Goal: Task Accomplishment & Management: Use online tool/utility

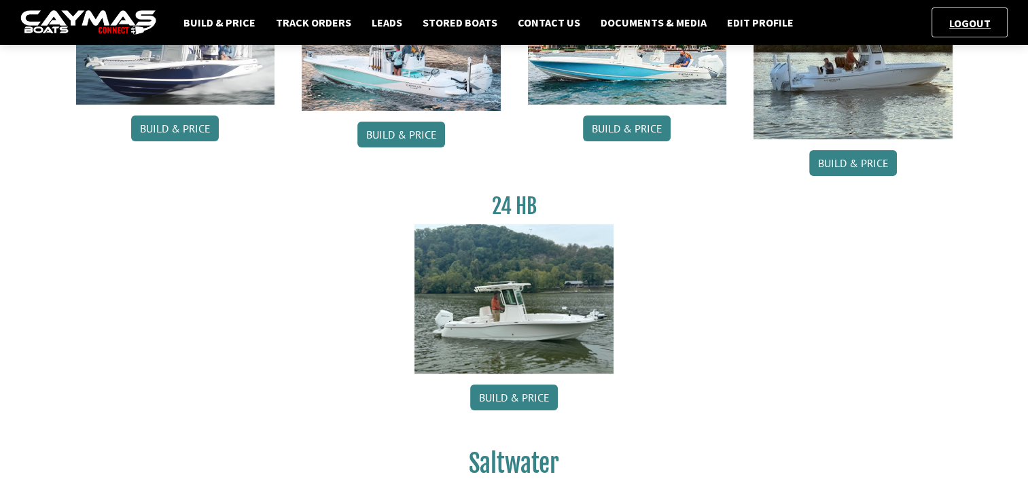
scroll to position [204, 0]
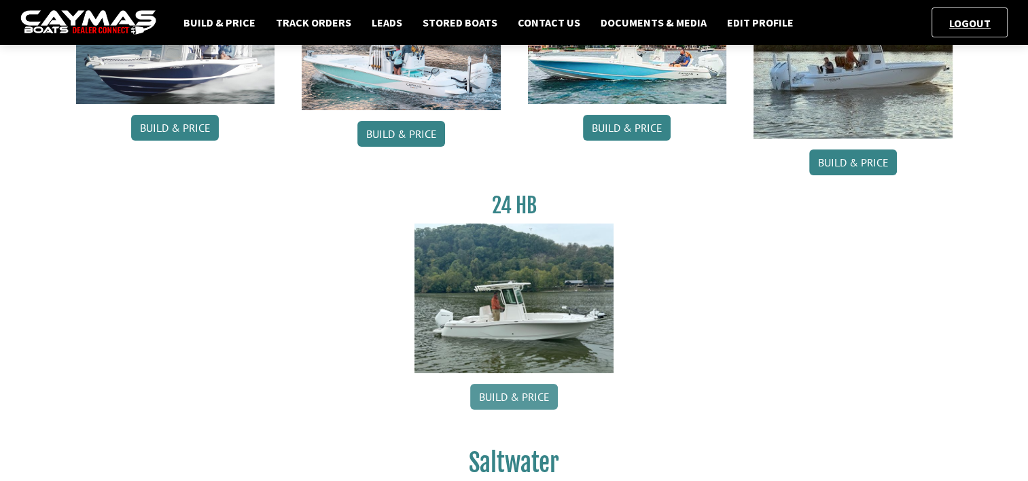
click at [508, 400] on link "Build & Price" at bounding box center [514, 397] width 88 height 26
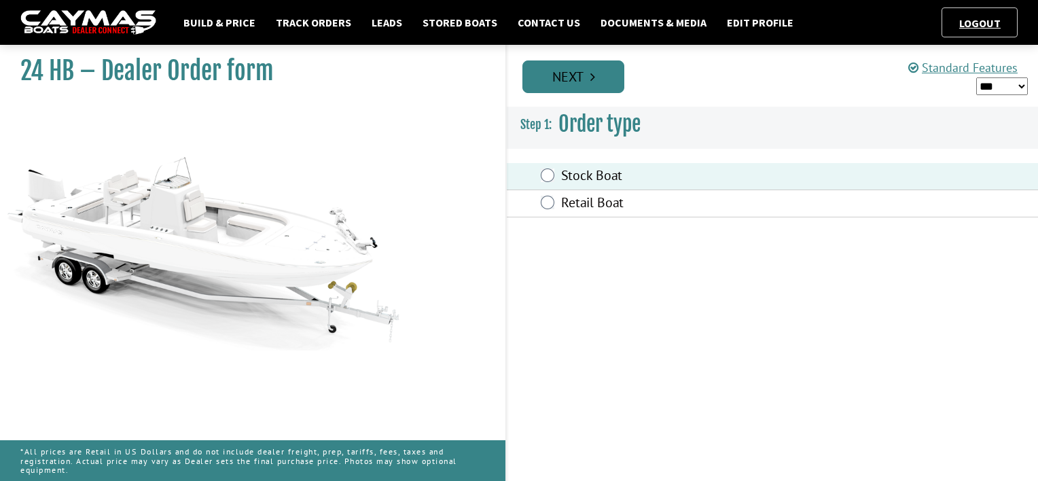
click at [581, 86] on link "Next" at bounding box center [574, 76] width 102 height 33
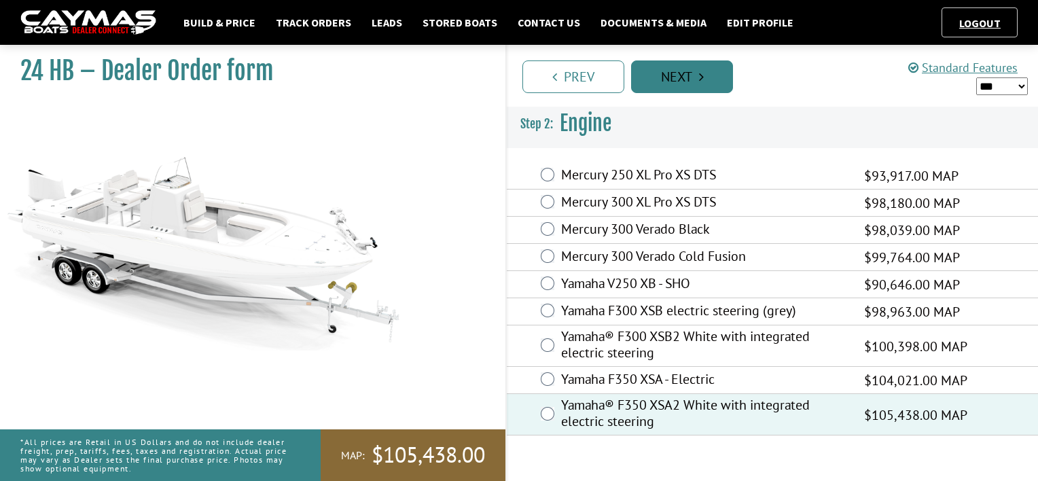
click at [674, 75] on link "Next" at bounding box center [682, 76] width 102 height 33
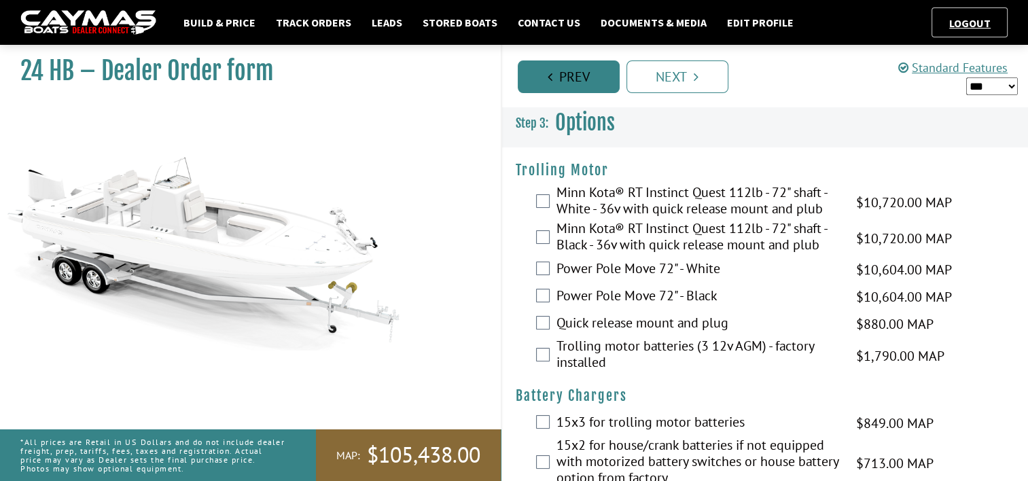
click at [578, 74] on link "Prev" at bounding box center [569, 76] width 102 height 33
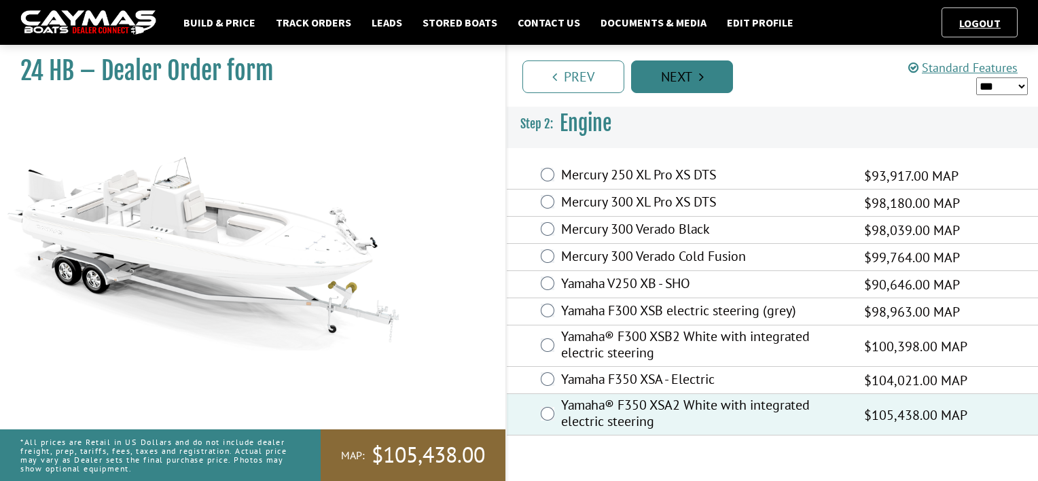
click at [687, 75] on link "Next" at bounding box center [682, 76] width 102 height 33
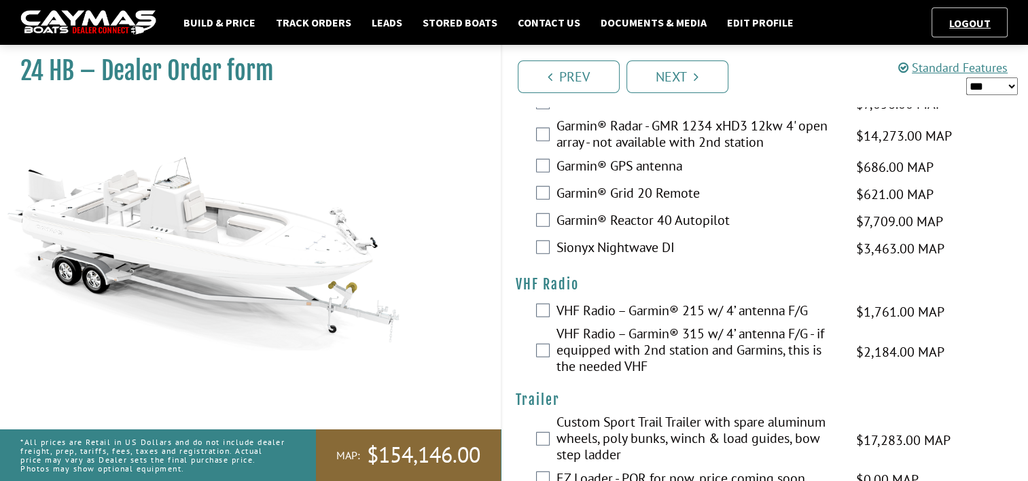
scroll to position [3456, 0]
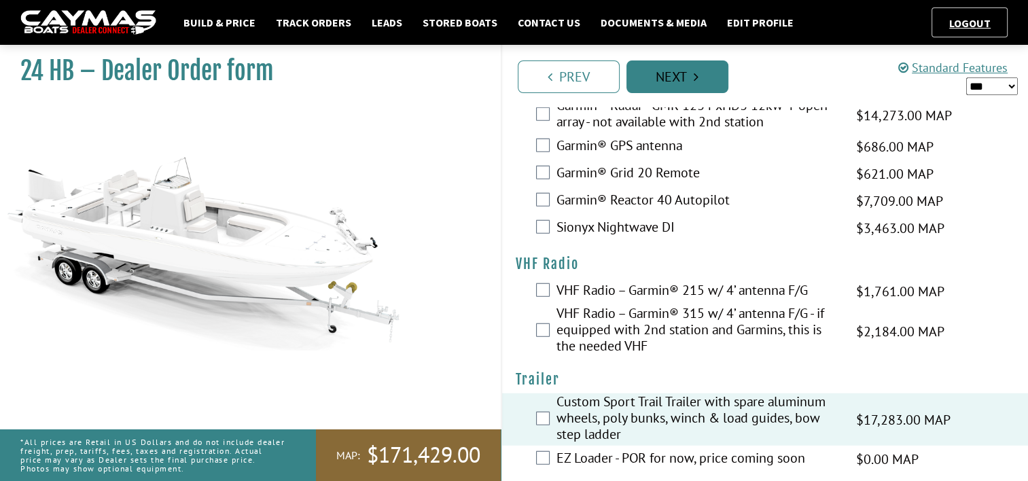
click at [680, 76] on link "Next" at bounding box center [678, 76] width 102 height 33
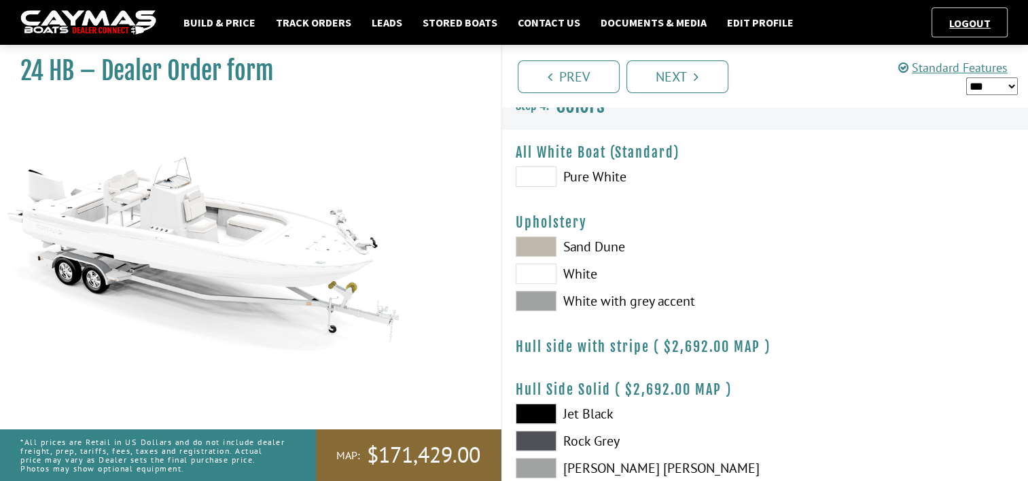
scroll to position [0, 0]
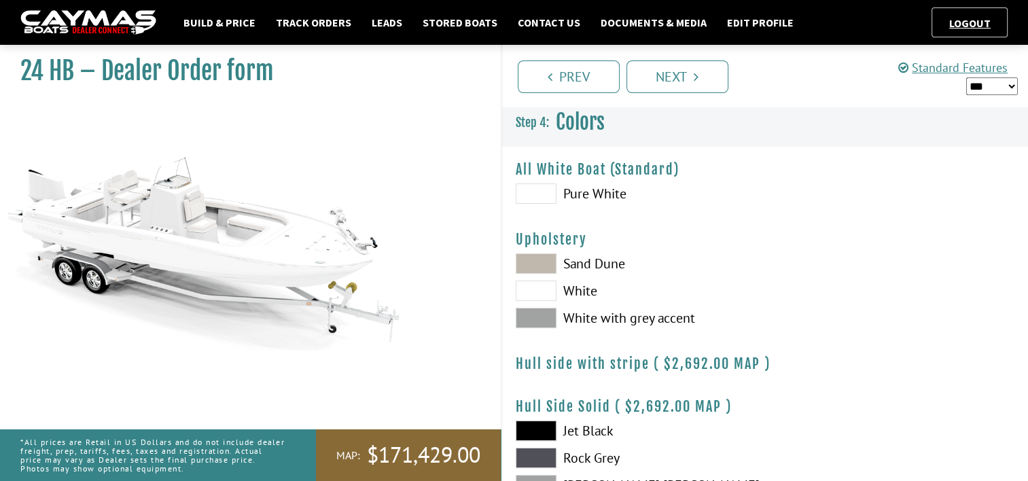
click at [529, 188] on span at bounding box center [536, 193] width 41 height 20
click at [661, 77] on link "Next" at bounding box center [678, 76] width 102 height 33
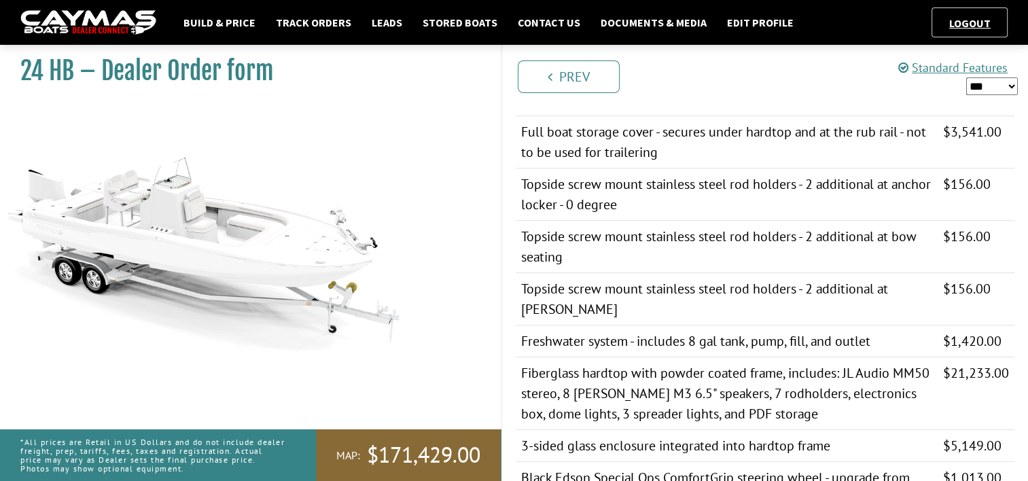
scroll to position [1087, 0]
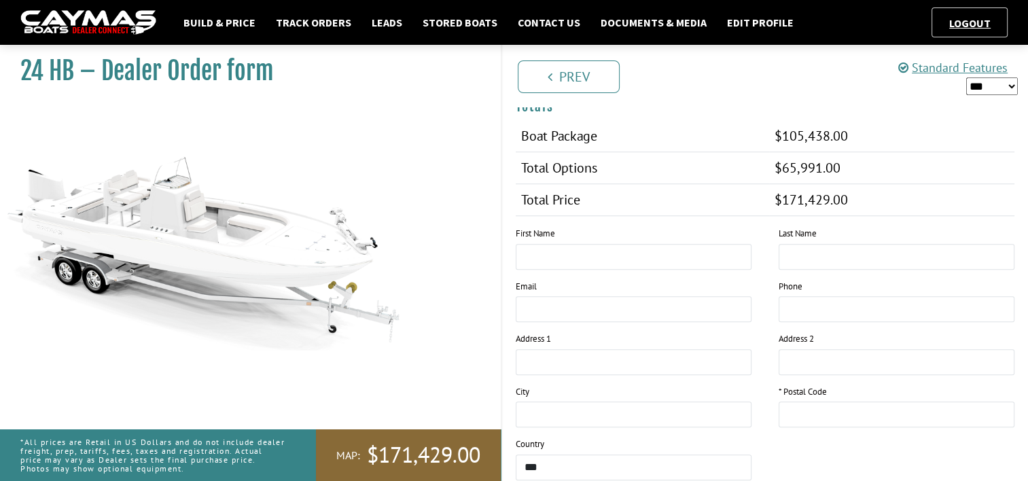
click at [1010, 85] on select "*** ****** ******" at bounding box center [992, 86] width 52 height 18
select select "*"
click at [966, 77] on select "*** ****** ******" at bounding box center [992, 86] width 52 height 18
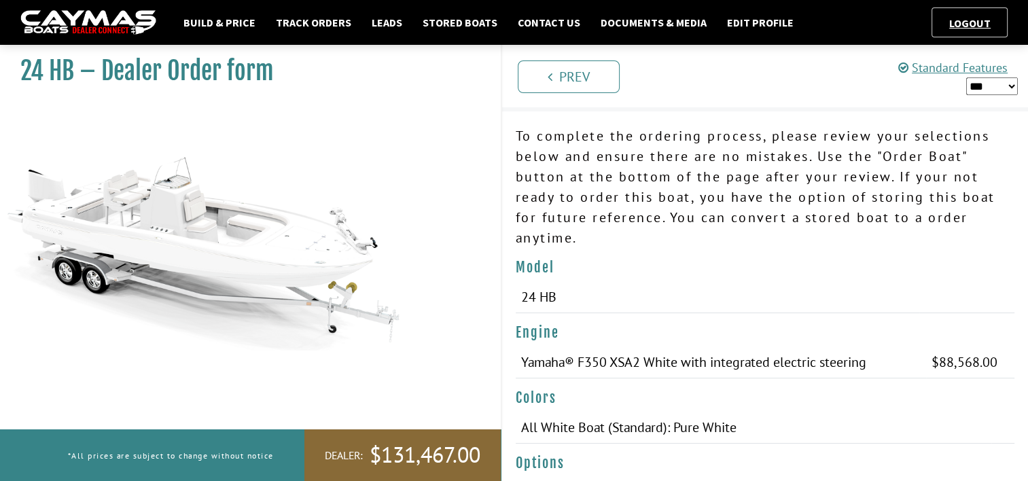
scroll to position [0, 0]
